Goal: Task Accomplishment & Management: Manage account settings

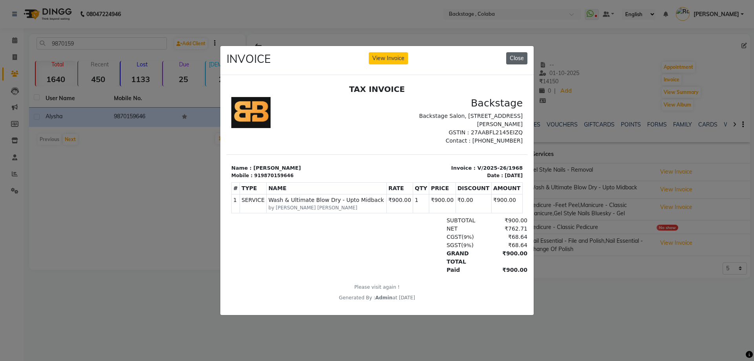
click at [519, 52] on button "Close" at bounding box center [516, 58] width 21 height 12
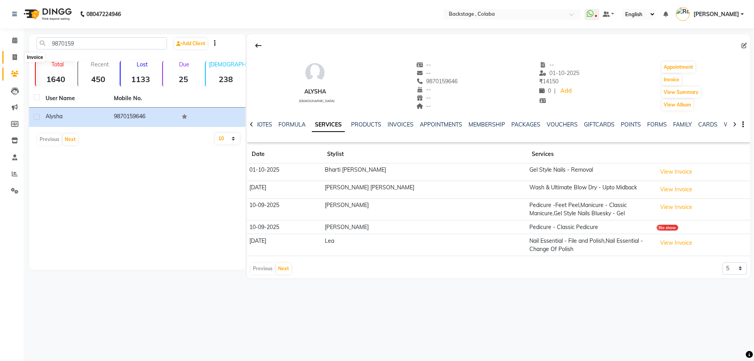
click at [16, 57] on icon at bounding box center [15, 57] width 4 height 6
select select "service"
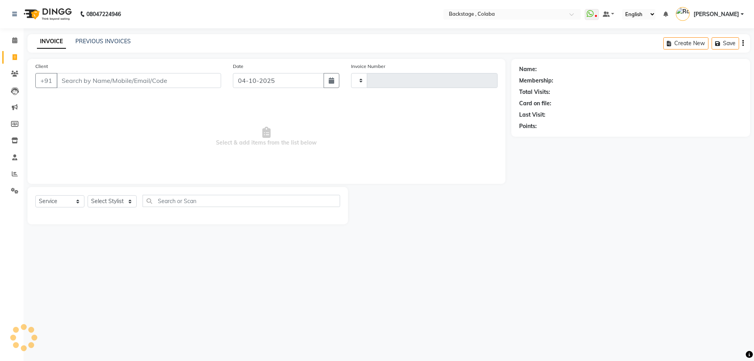
type input "2291"
select select "5451"
click at [110, 78] on input "Client" at bounding box center [139, 80] width 165 height 15
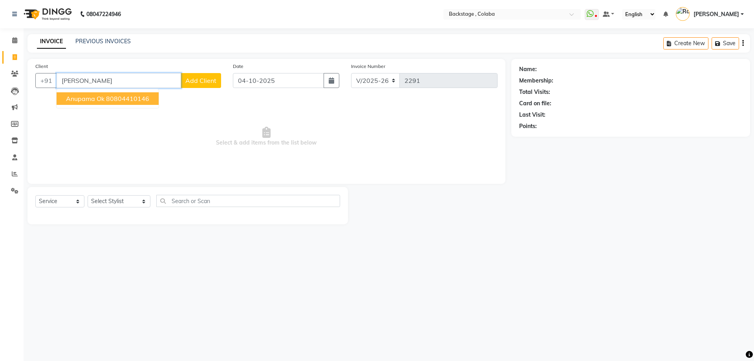
click at [114, 100] on ngb-highlight "80804410146" at bounding box center [127, 99] width 43 height 8
type input "80804410146"
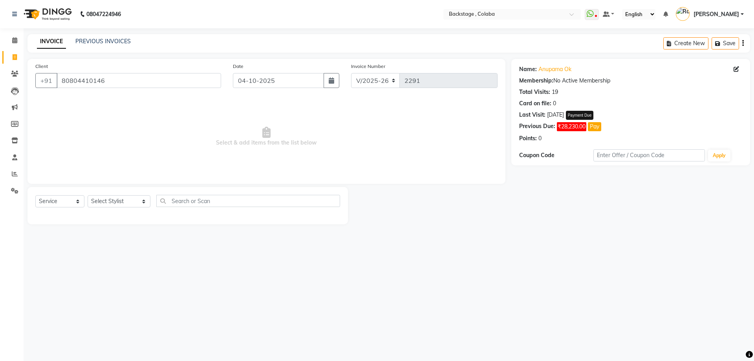
click at [597, 127] on button "Pay" at bounding box center [594, 126] width 13 height 9
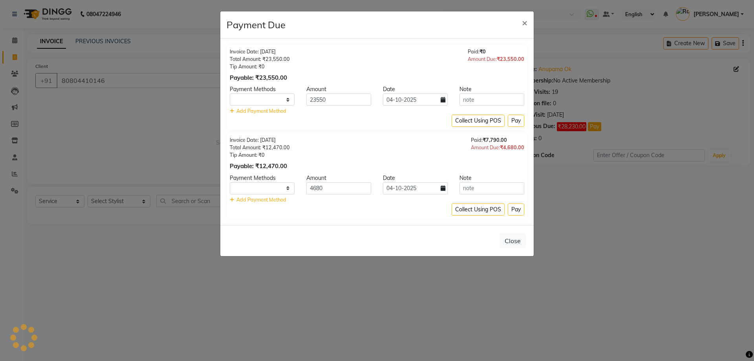
select select "1"
click at [524, 23] on span "×" at bounding box center [525, 23] width 6 height 12
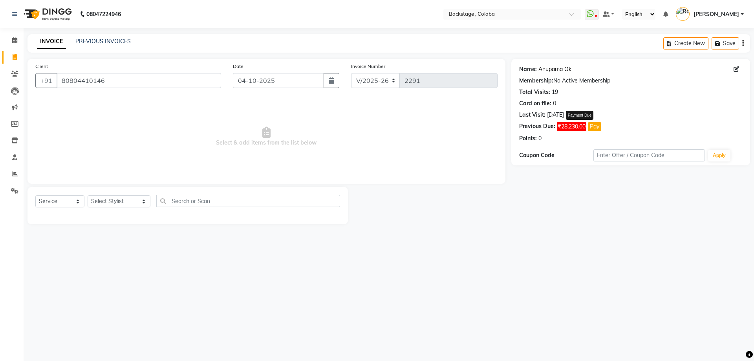
click at [563, 68] on link "Anupama Ok" at bounding box center [555, 69] width 33 height 8
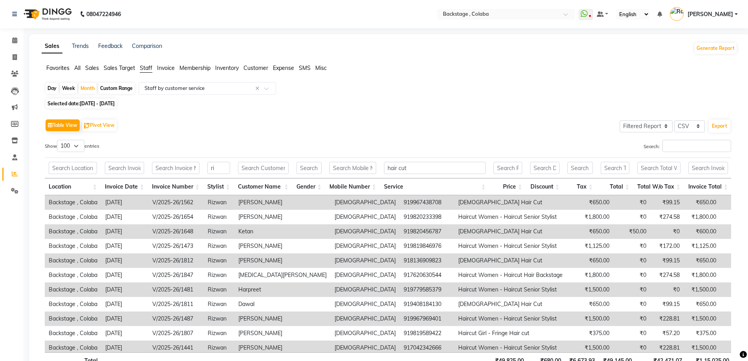
select select "filtered_report"
select select "csv"
select select "100"
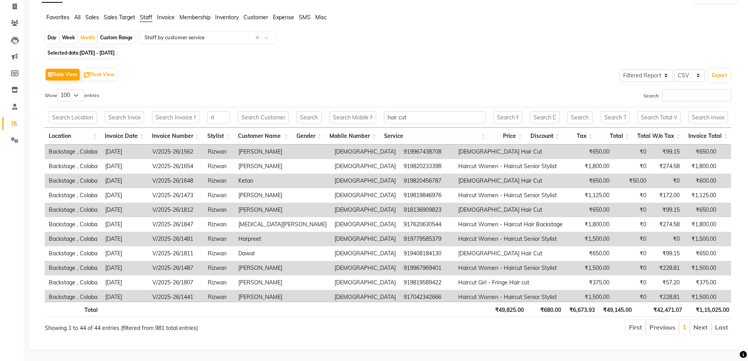
scroll to position [331, 0]
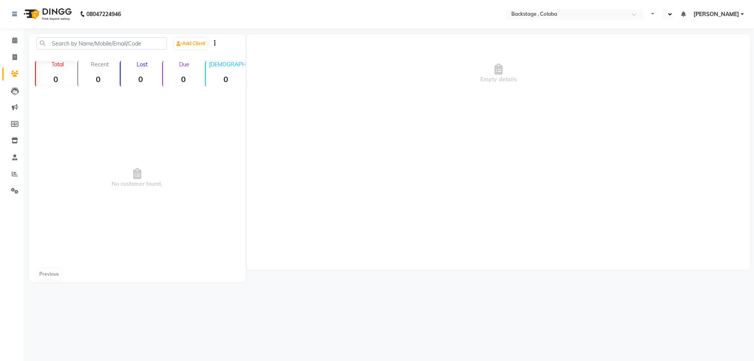
select select "en"
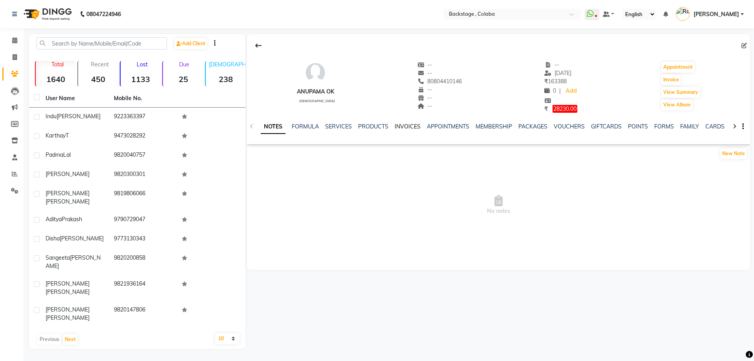
click at [402, 126] on link "INVOICES" at bounding box center [408, 126] width 26 height 7
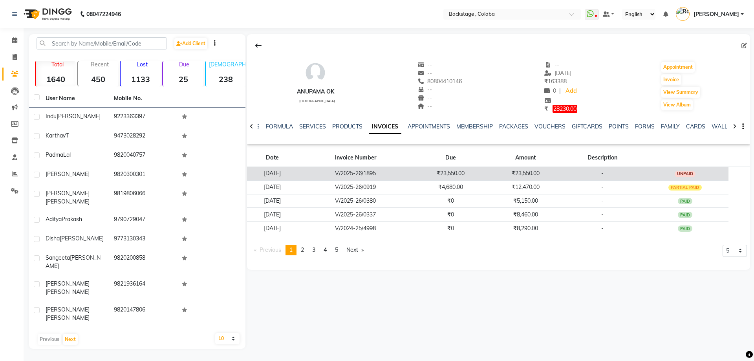
click at [563, 175] on td "₹23,550.00" at bounding box center [525, 174] width 75 height 14
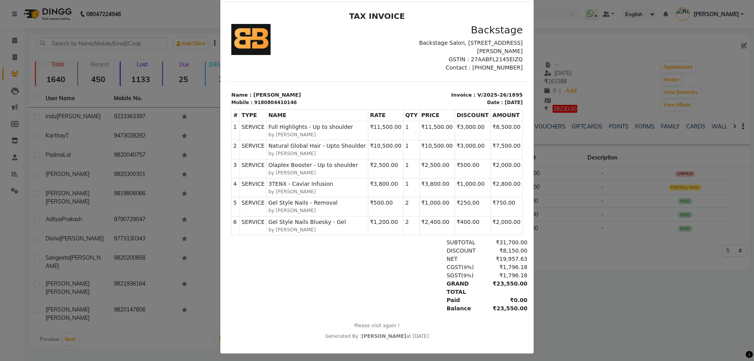
scroll to position [39, 0]
